Goal: Transaction & Acquisition: Purchase product/service

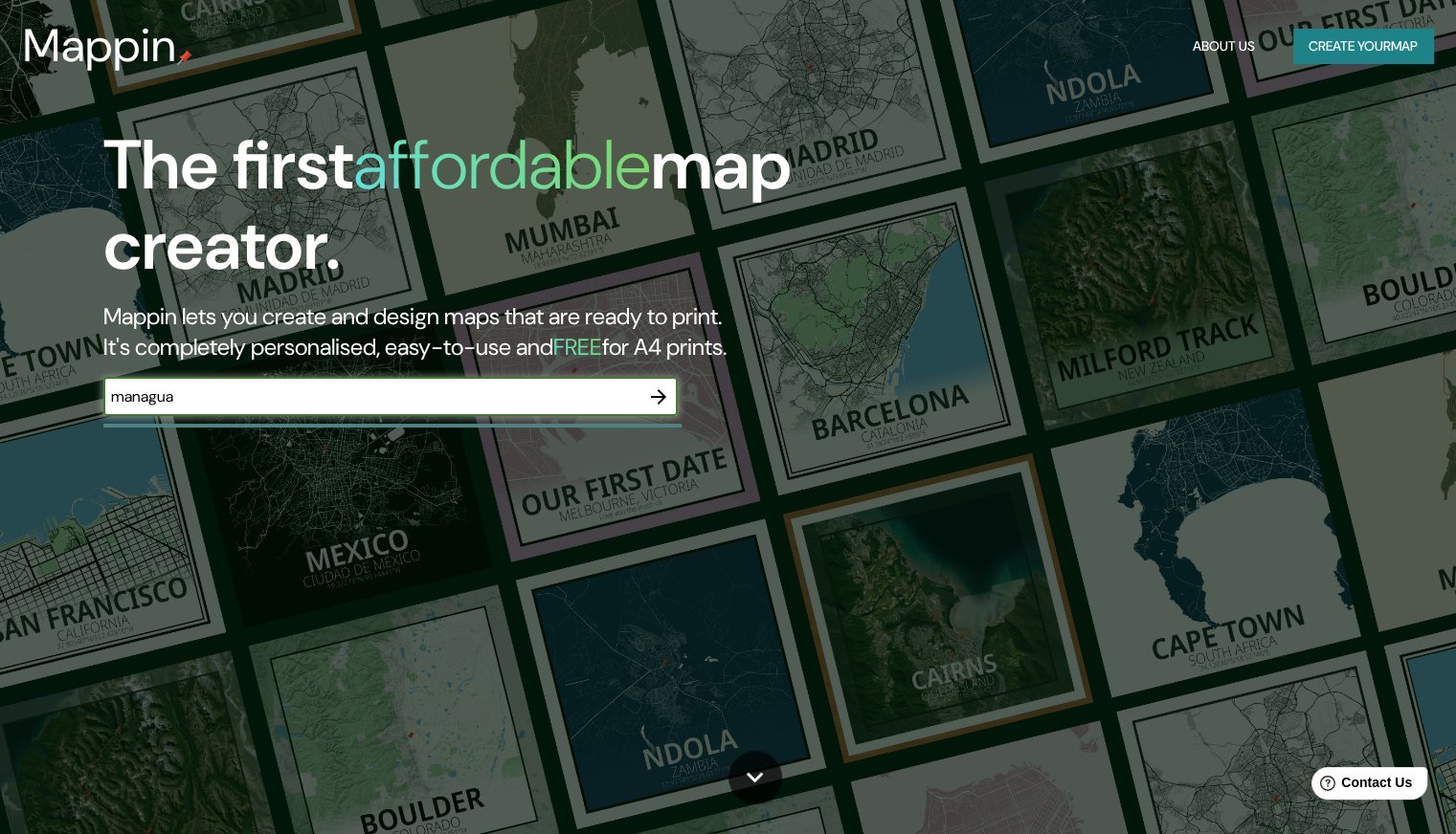
type input "managua"
click at [655, 402] on icon "button" at bounding box center [658, 397] width 23 height 23
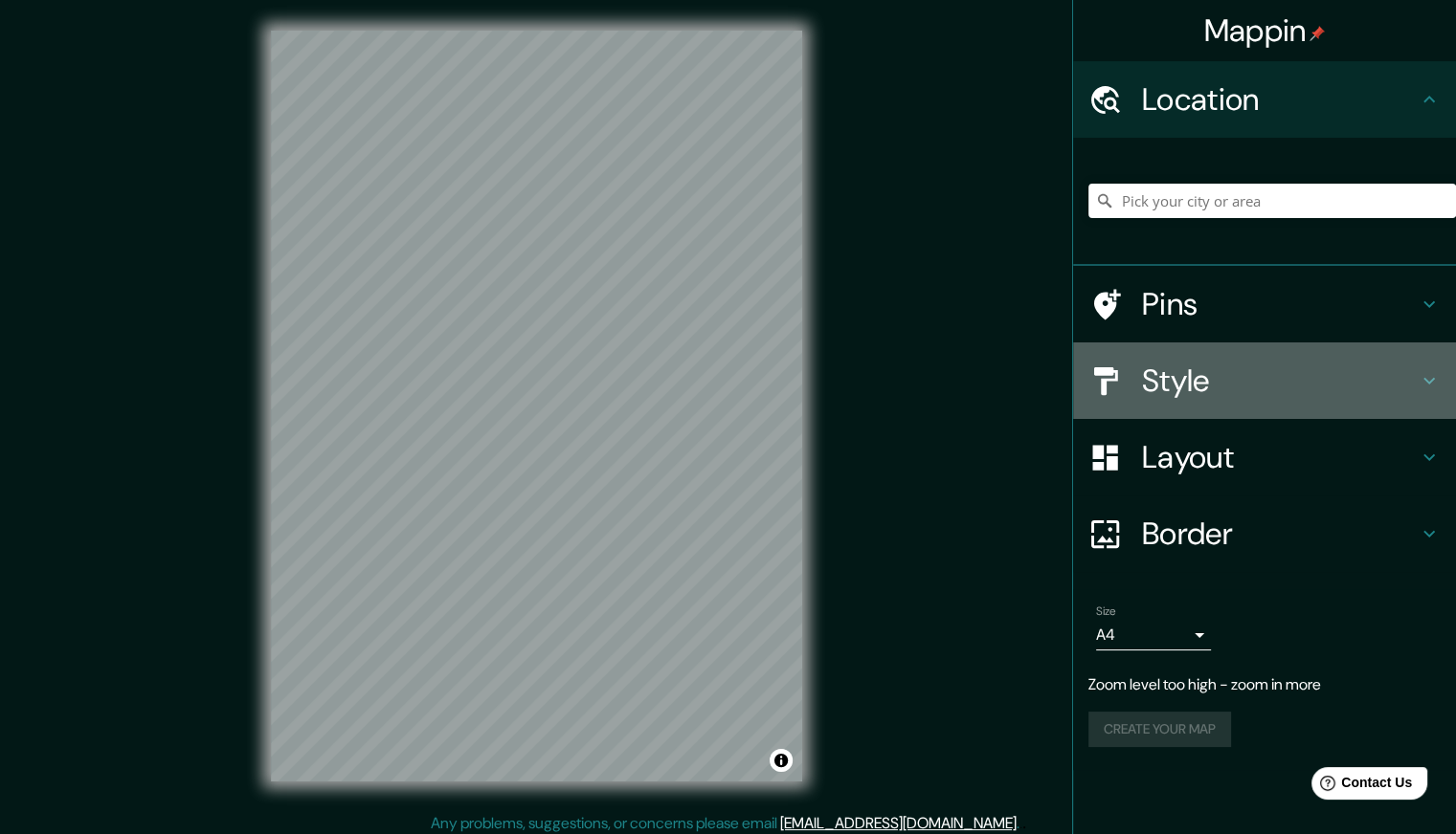
click at [1240, 399] on div "Style" at bounding box center [1264, 381] width 383 height 77
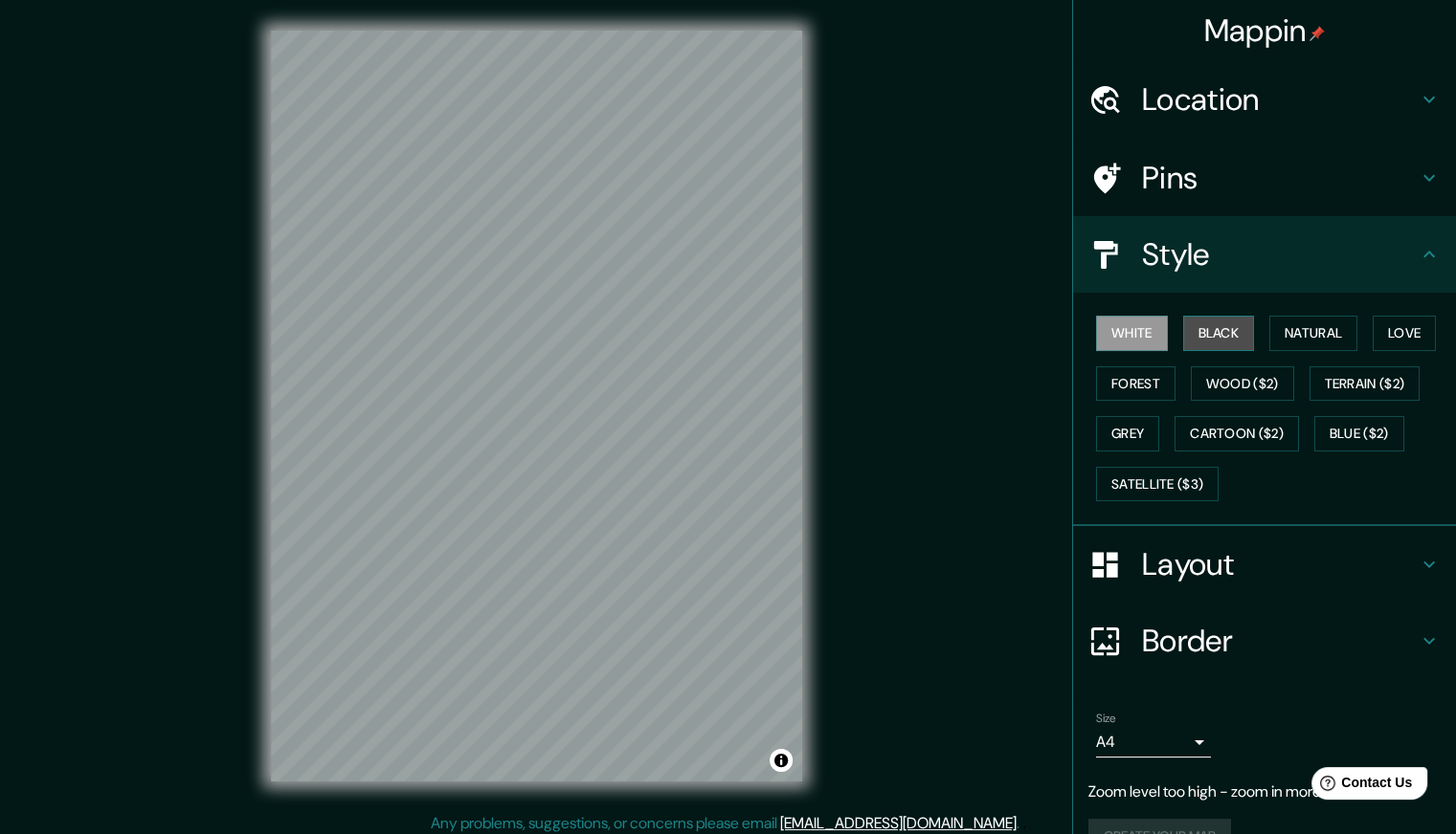
click at [1211, 330] on button "Black" at bounding box center [1219, 334] width 72 height 35
click at [1316, 335] on button "Natural" at bounding box center [1313, 334] width 88 height 35
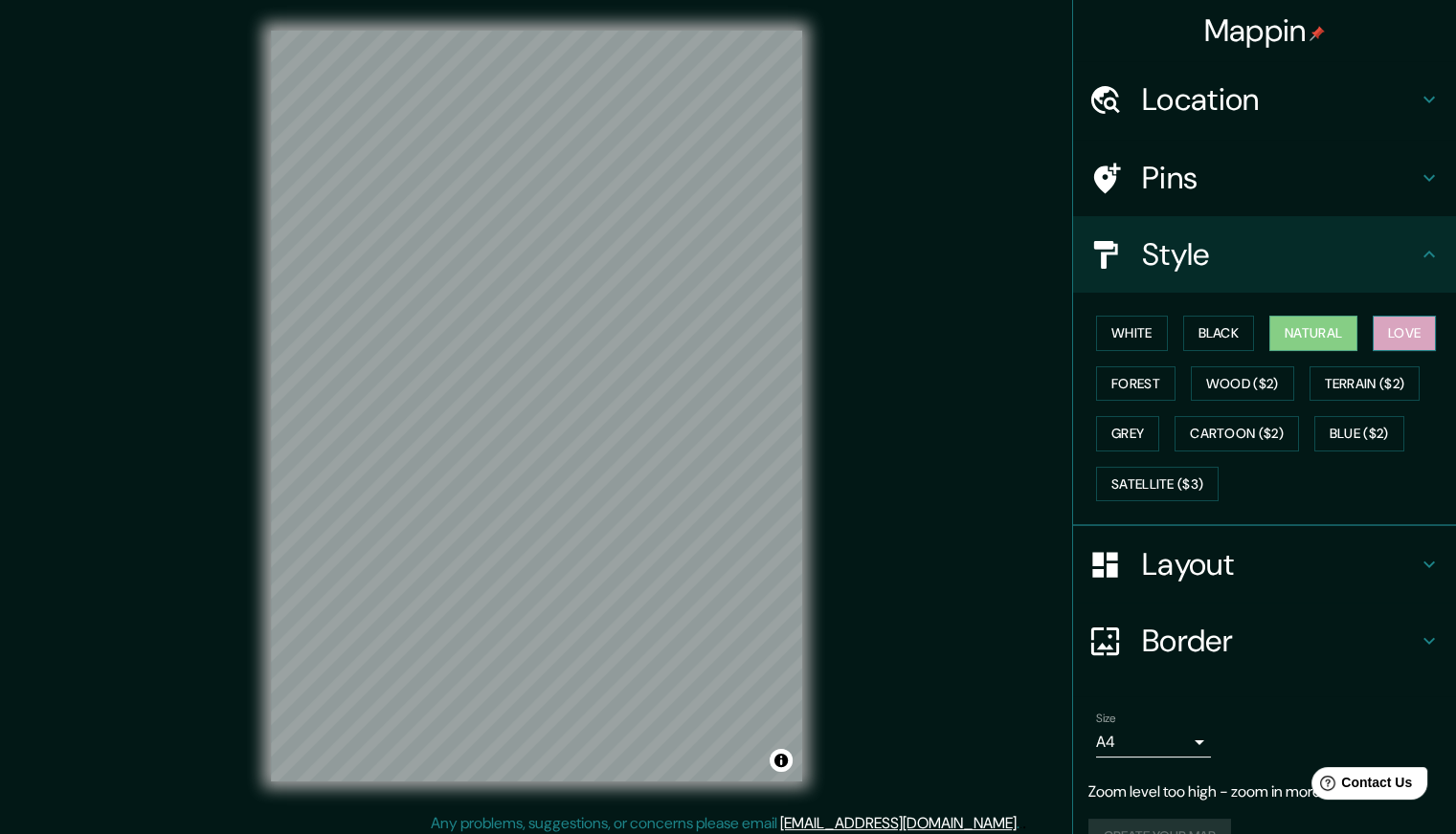
click at [1386, 340] on button "Love" at bounding box center [1404, 334] width 63 height 35
click at [1122, 376] on button "Forest" at bounding box center [1136, 384] width 80 height 35
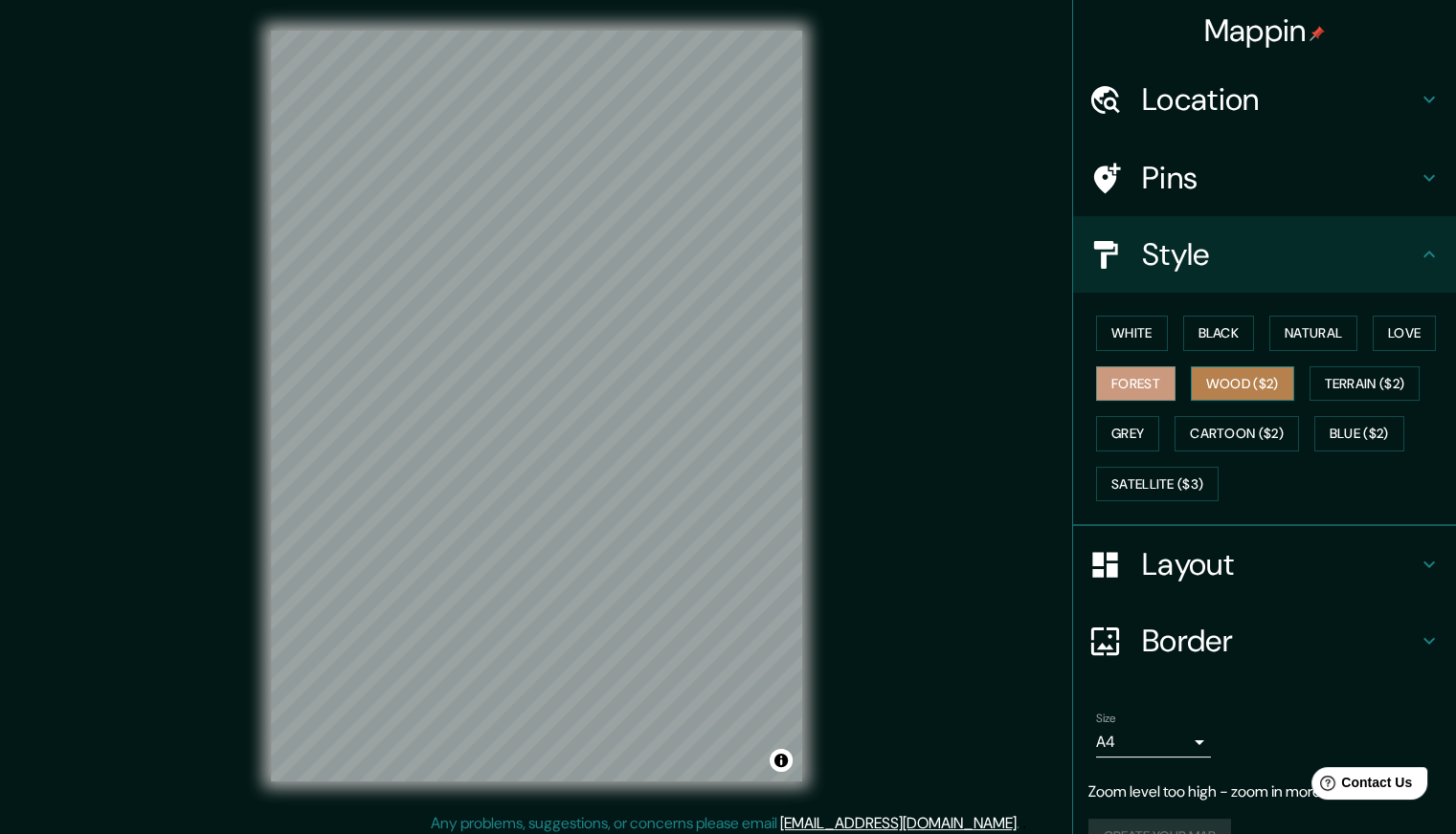
click at [1225, 387] on button "Wood ($2)" at bounding box center [1242, 384] width 103 height 35
click at [1134, 425] on button "Grey" at bounding box center [1128, 434] width 63 height 35
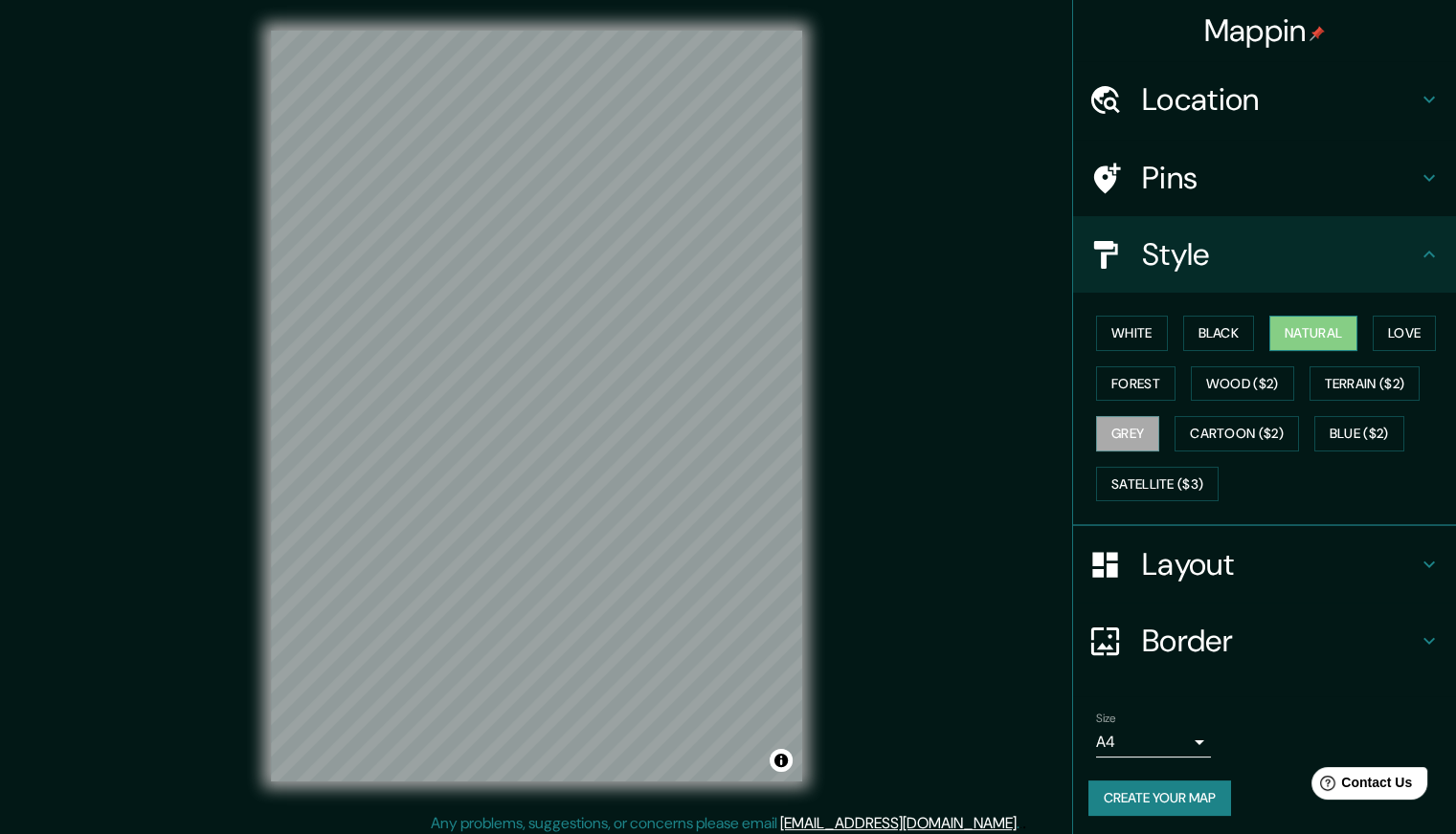
click at [1296, 328] on button "Natural" at bounding box center [1313, 334] width 88 height 35
